Goal: Task Accomplishment & Management: Manage account settings

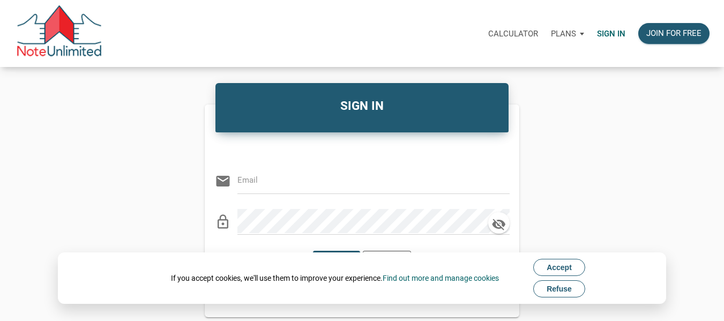
click at [607, 31] on p "Sign in" at bounding box center [611, 34] width 28 height 10
click at [286, 179] on input "email" at bounding box center [365, 180] width 256 height 24
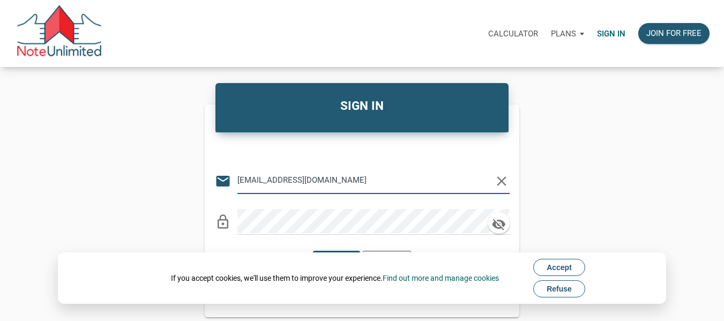
type input "[EMAIL_ADDRESS][DOMAIN_NAME]"
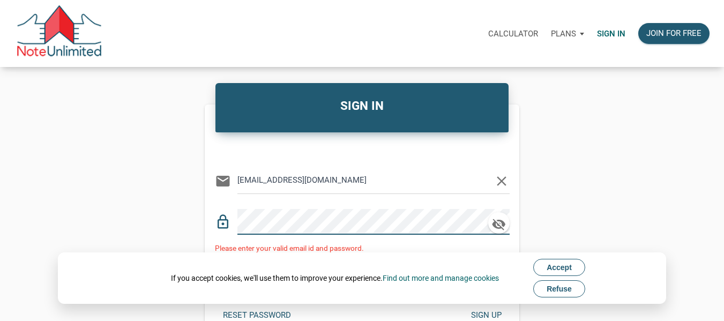
click at [133, 209] on div "SIGN IN Or Be Classical email [EMAIL_ADDRESS][DOMAIN_NAME] clear lock_outline P…" at bounding box center [362, 210] width 724 height 245
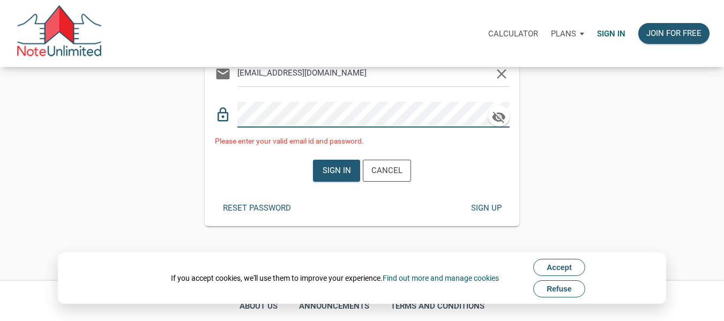
scroll to position [54, 0]
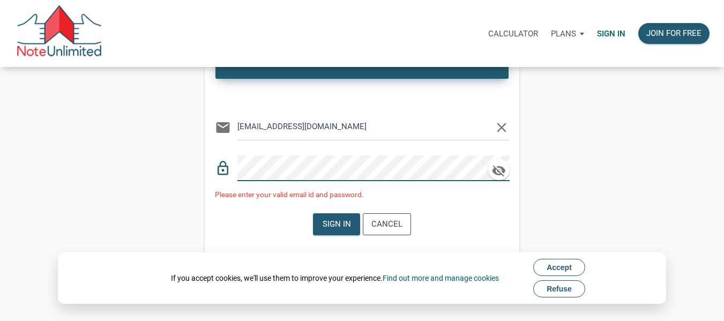
click at [52, 147] on div "SIGN IN Or Be Classical email [EMAIL_ADDRESS][DOMAIN_NAME] clear lock_outline P…" at bounding box center [362, 157] width 724 height 245
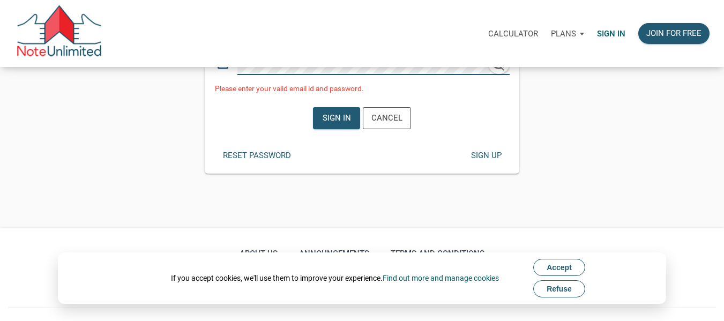
scroll to position [161, 0]
